Goal: Task Accomplishment & Management: Complete application form

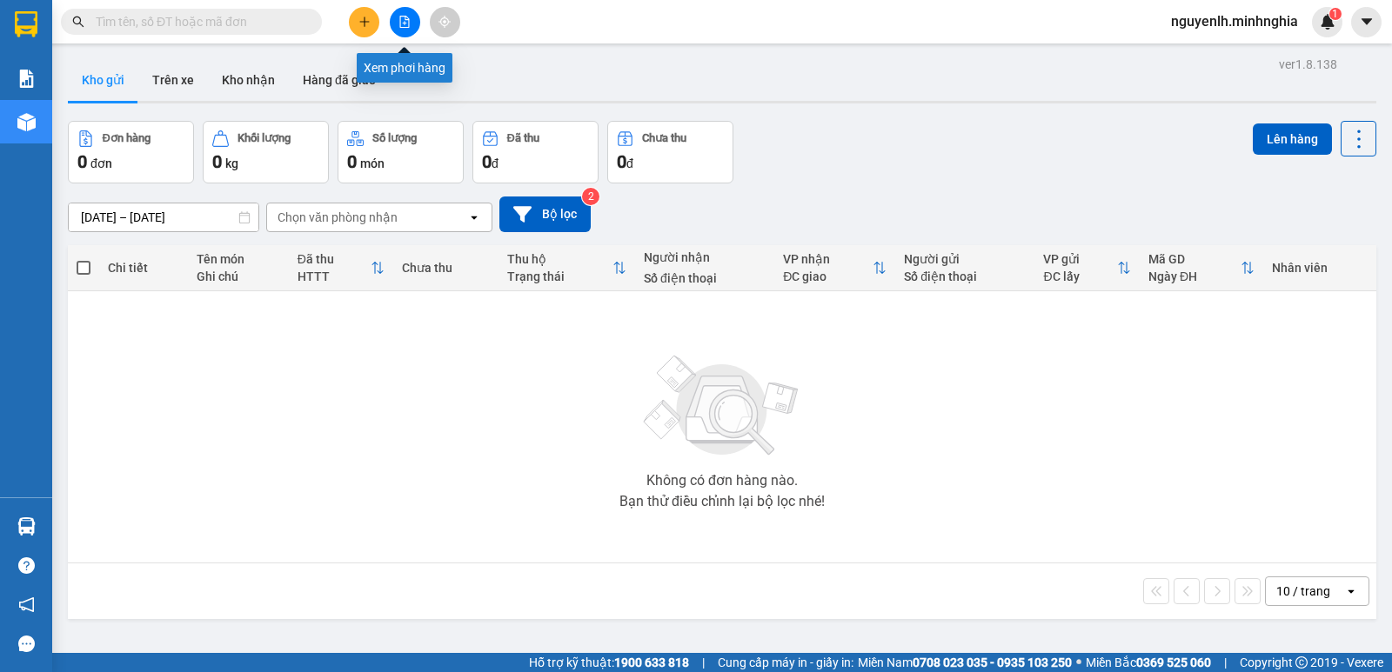
click at [404, 24] on icon "file-add" at bounding box center [404, 22] width 12 height 12
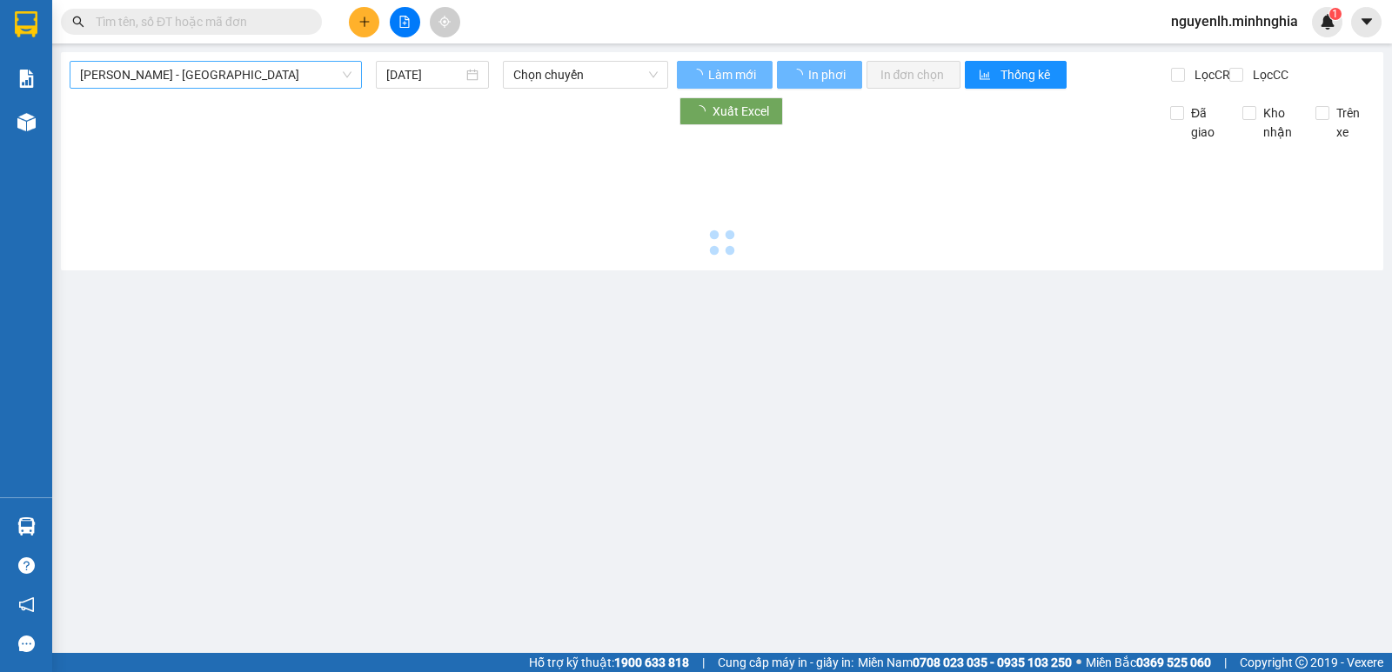
type input "[DATE]"
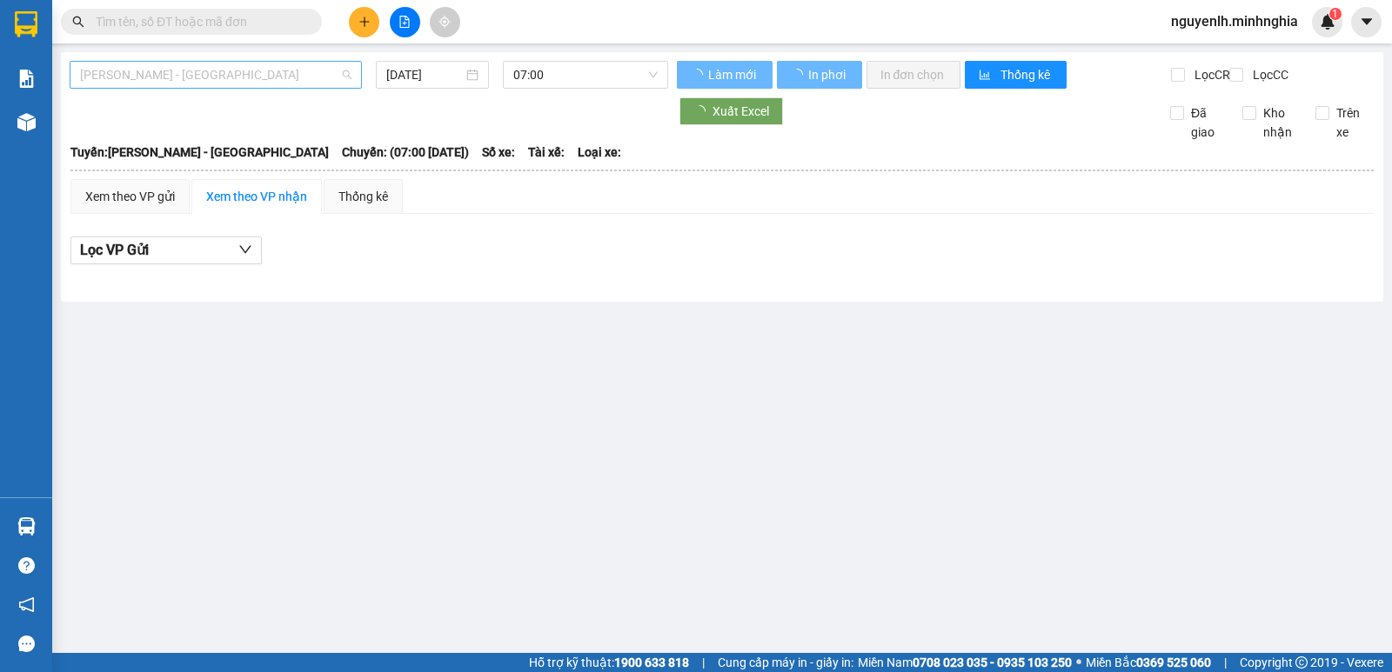
click at [264, 82] on span "[PERSON_NAME] - [GEOGRAPHIC_DATA]" at bounding box center [215, 75] width 271 height 26
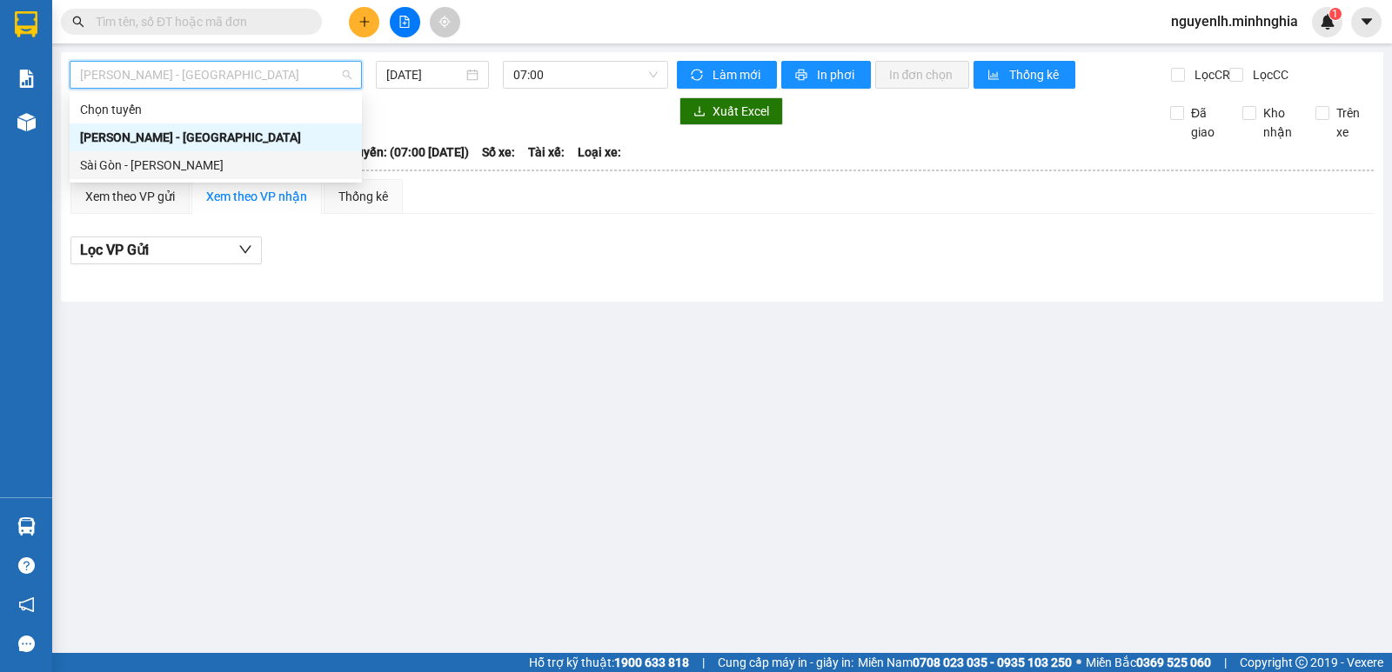
click at [108, 157] on div "Sài Gòn - [PERSON_NAME]" at bounding box center [215, 165] width 271 height 19
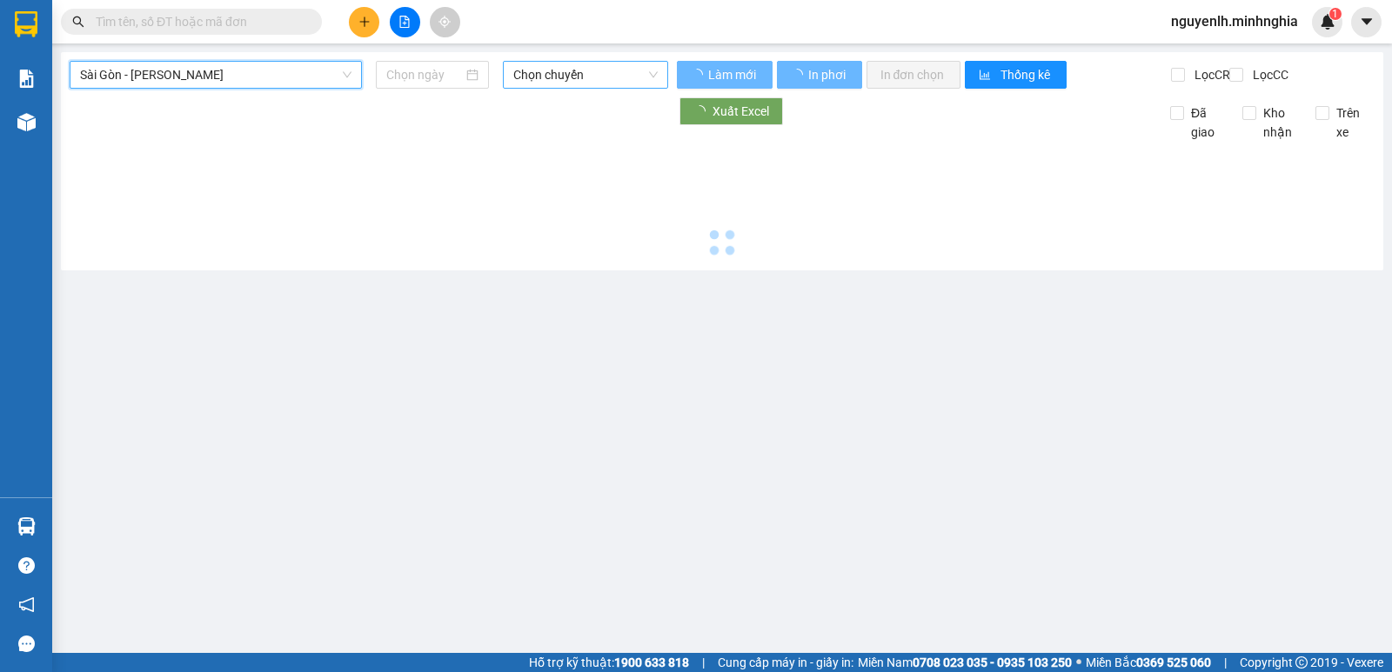
type input "[DATE]"
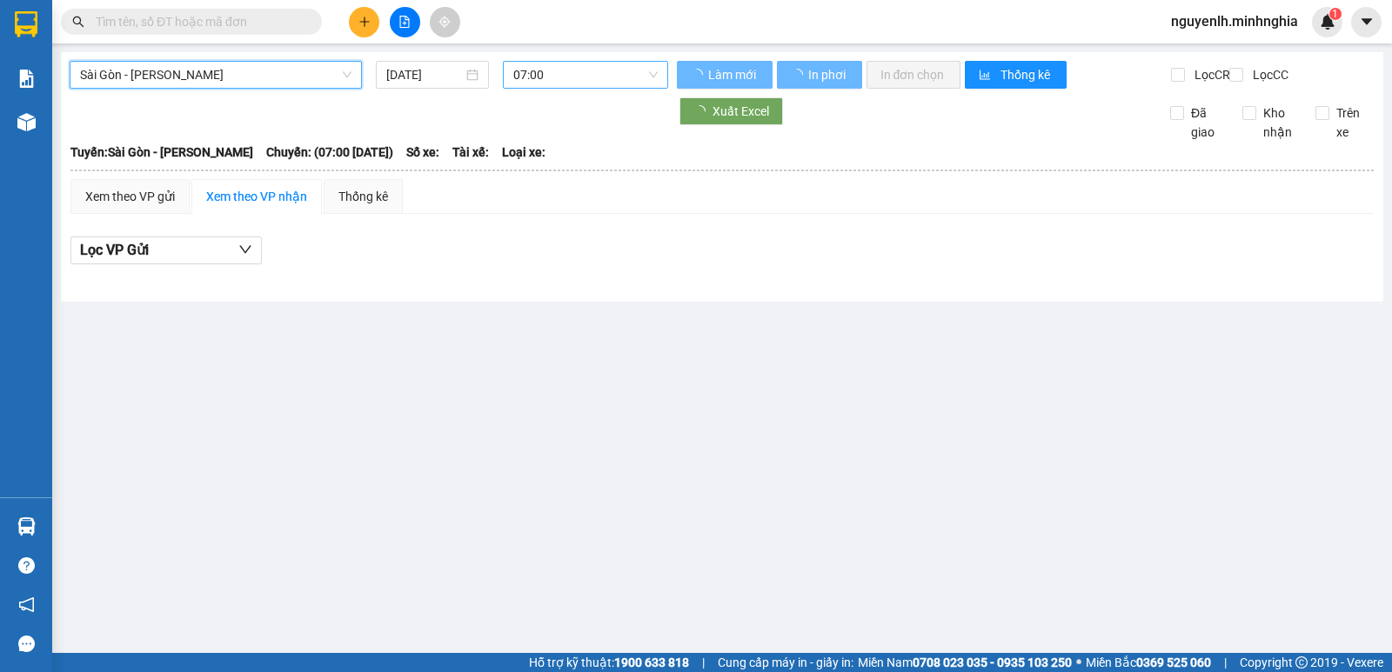
click at [573, 71] on span "07:00" at bounding box center [585, 75] width 144 height 26
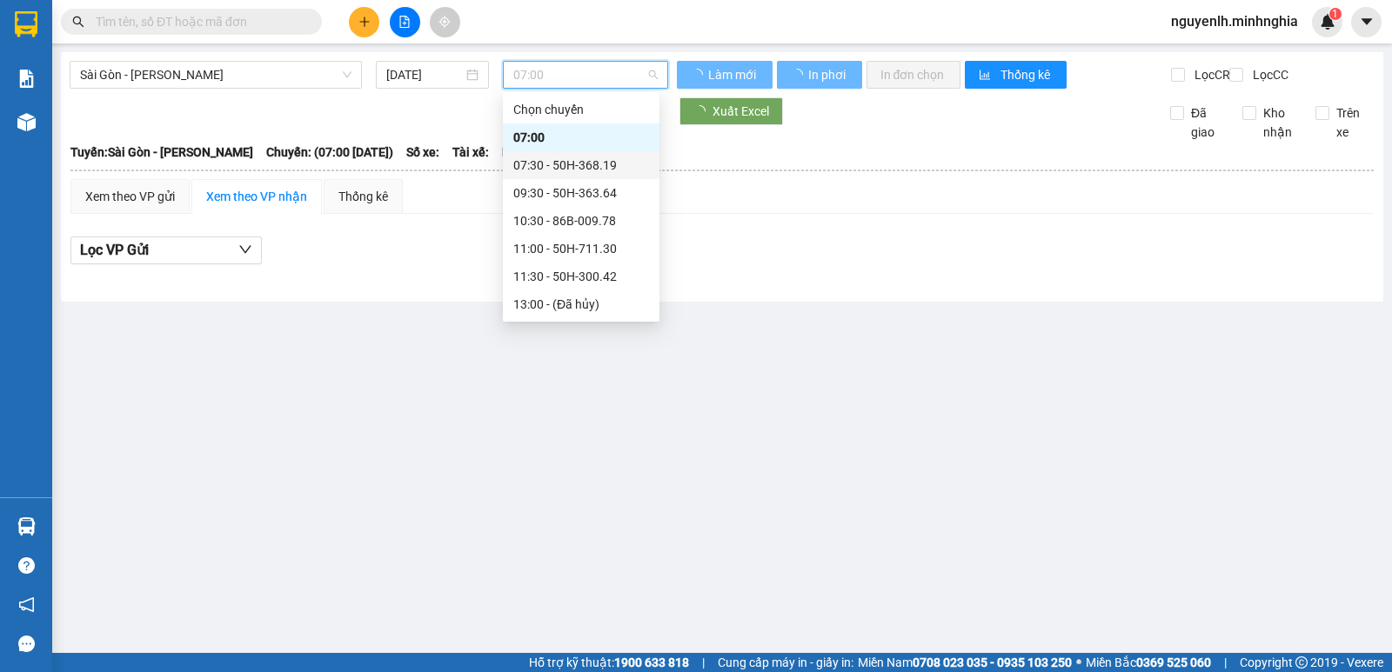
scroll to position [223, 0]
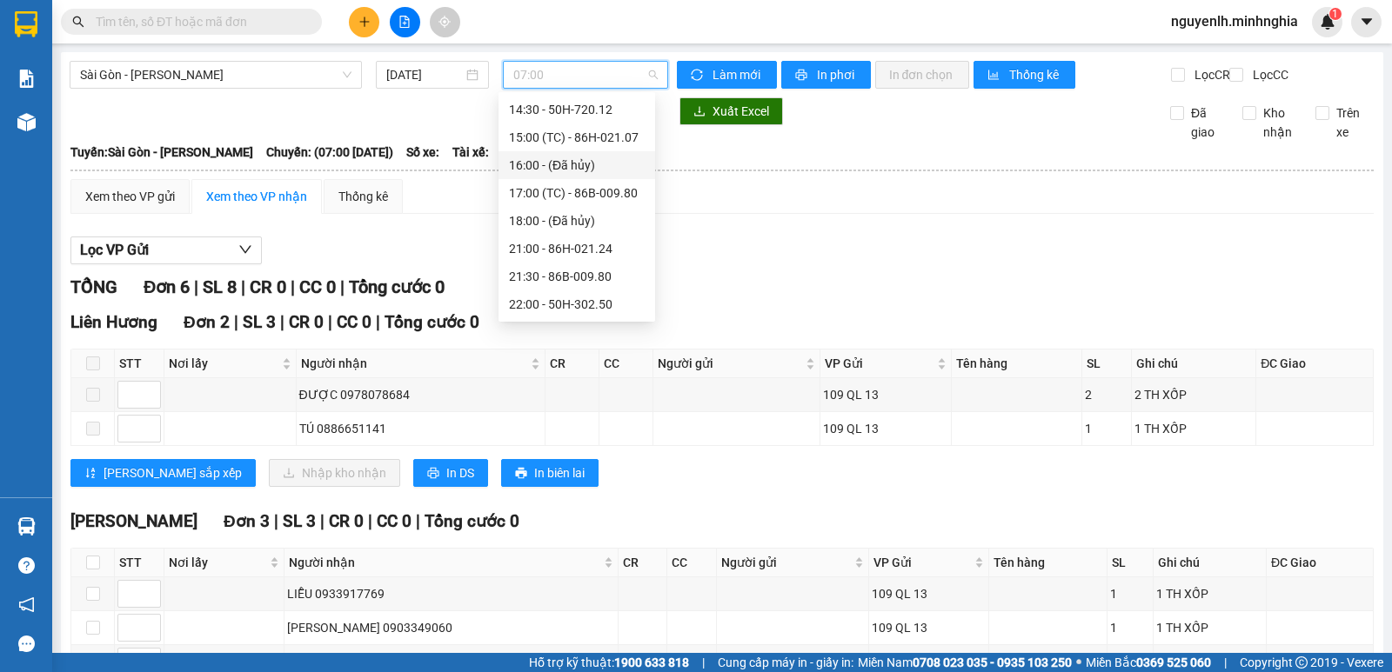
click at [211, 21] on input "text" at bounding box center [198, 21] width 205 height 19
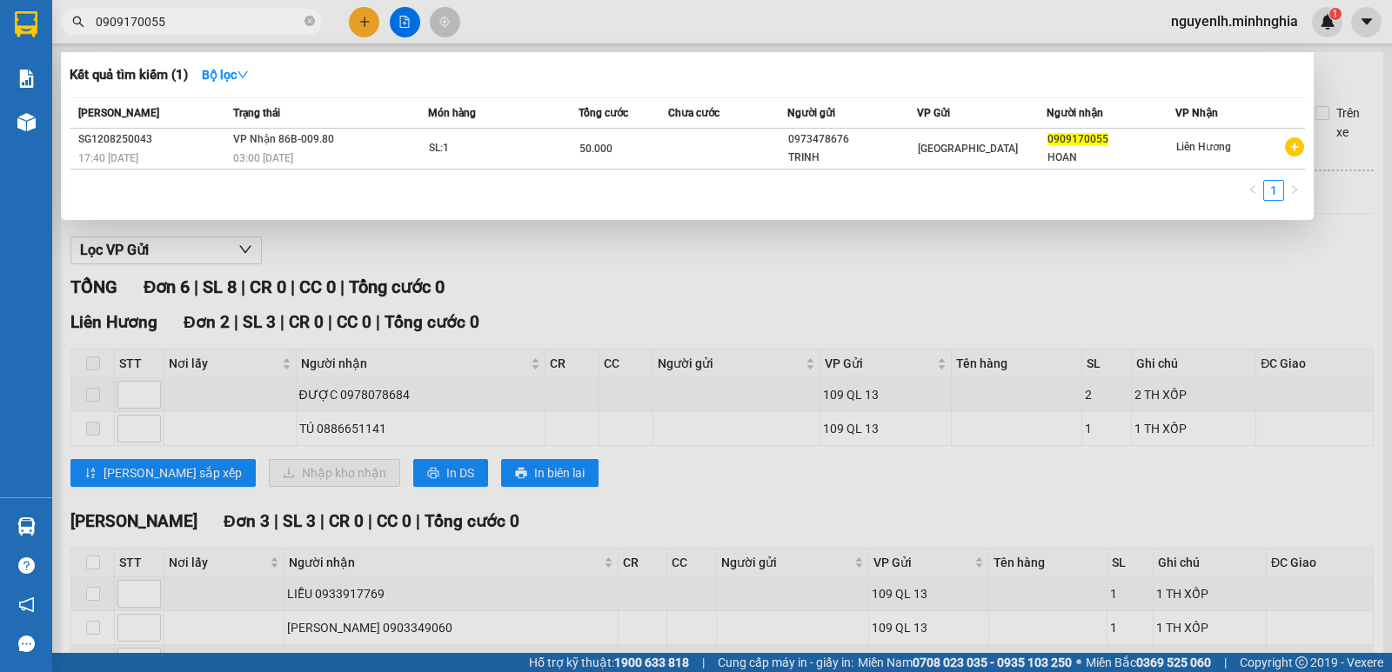
type input "0909170055"
